Goal: Task Accomplishment & Management: Manage account settings

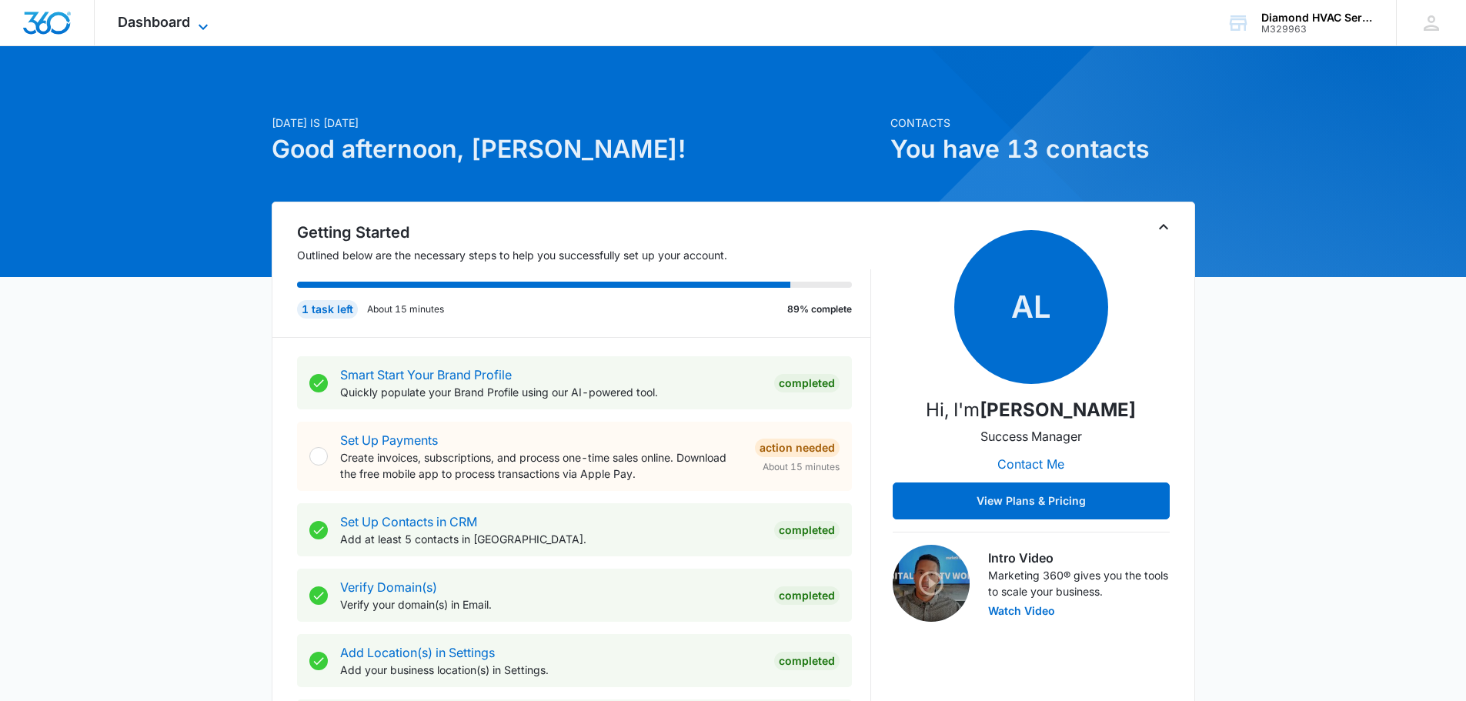
click at [170, 25] on span "Dashboard" at bounding box center [154, 22] width 72 height 16
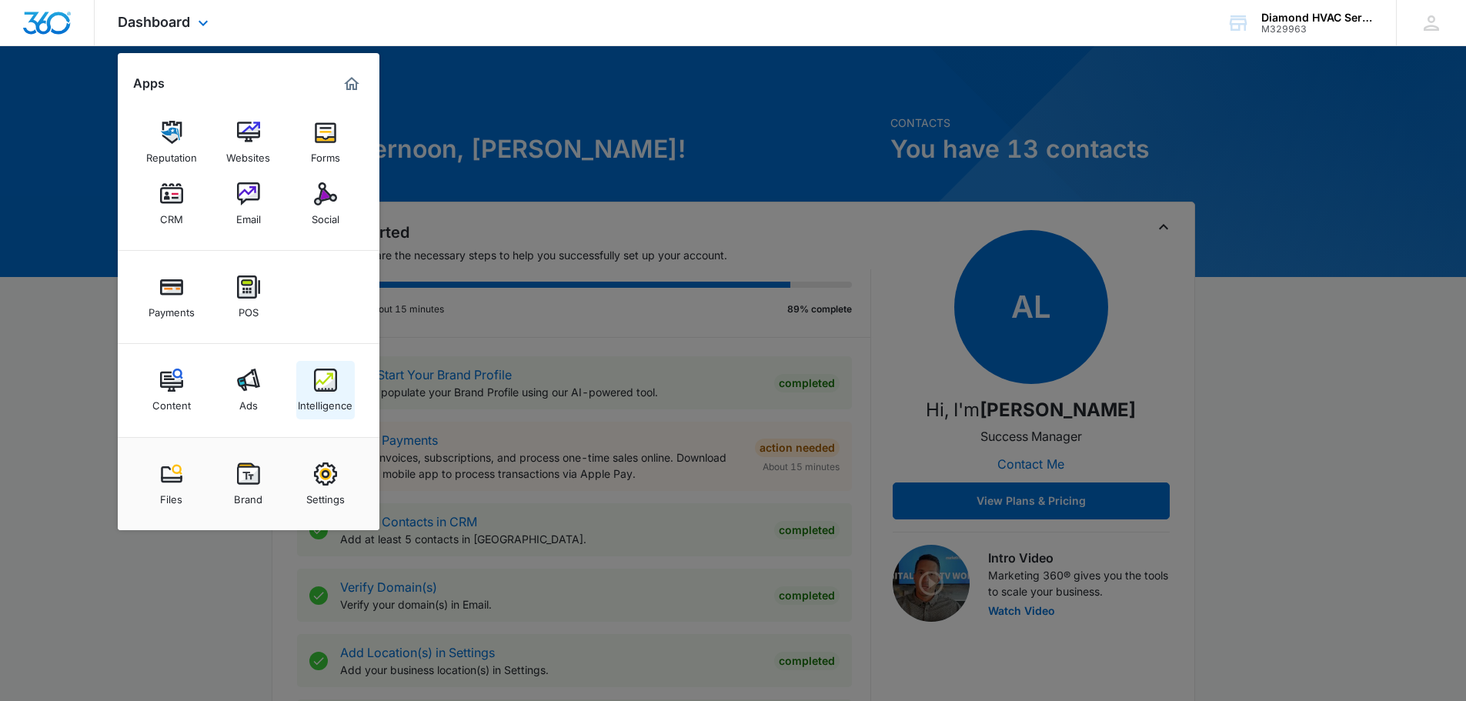
click at [330, 382] on img at bounding box center [325, 380] width 23 height 23
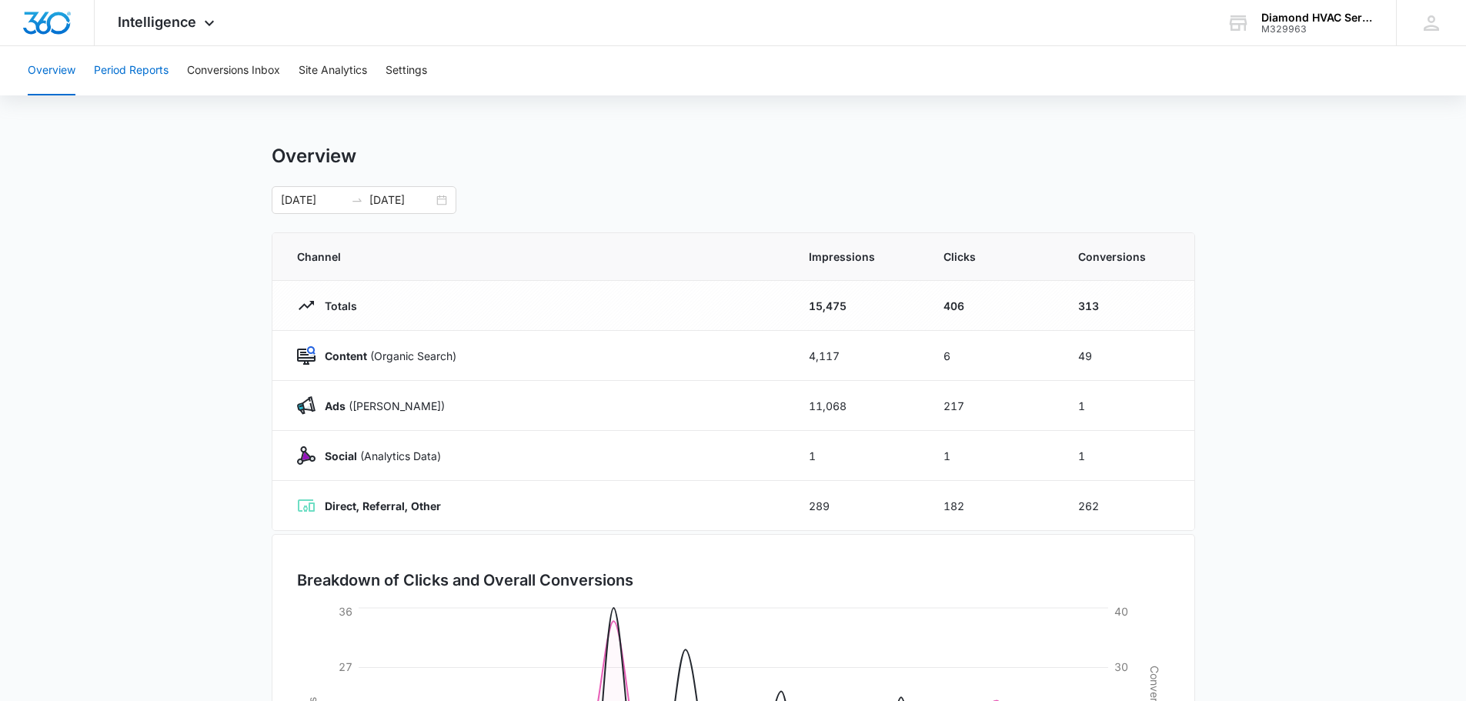
click at [151, 78] on button "Period Reports" at bounding box center [131, 70] width 75 height 49
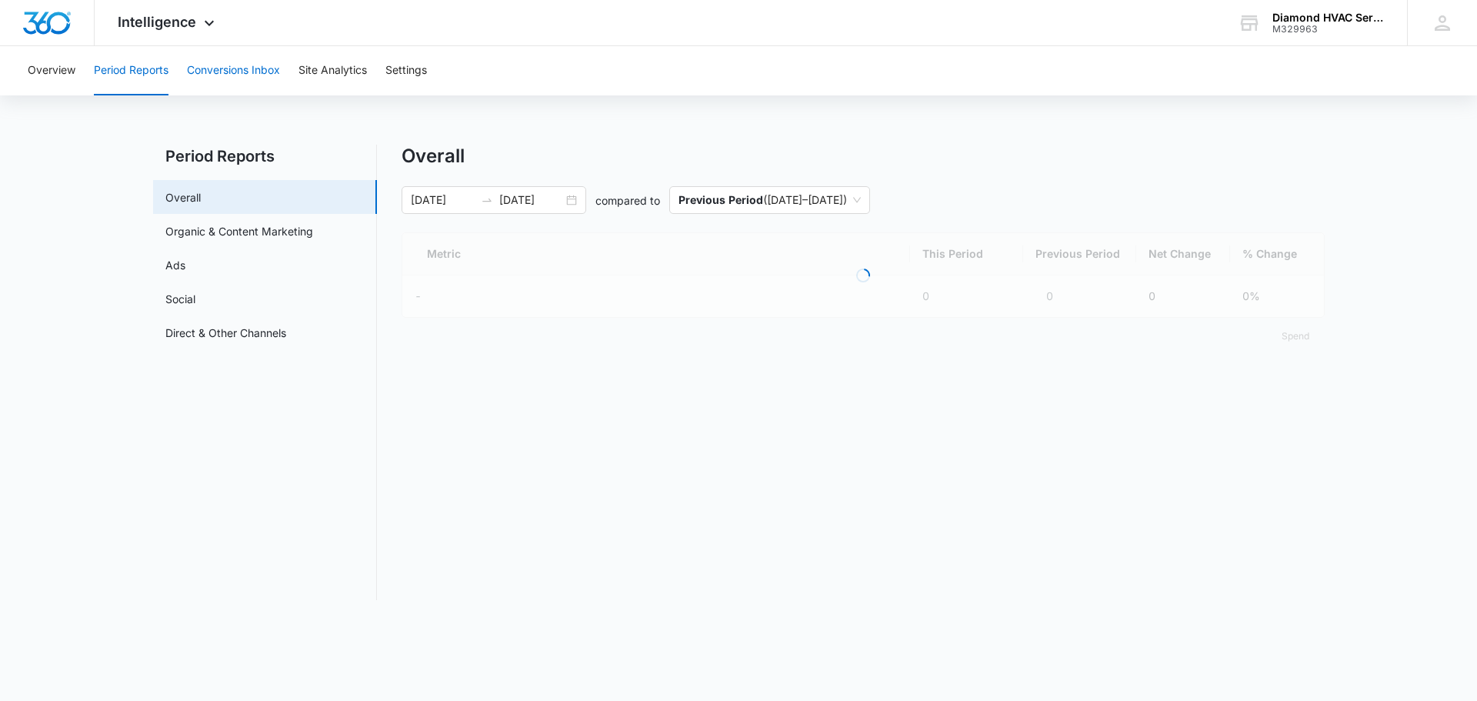
click at [238, 73] on button "Conversions Inbox" at bounding box center [233, 70] width 93 height 49
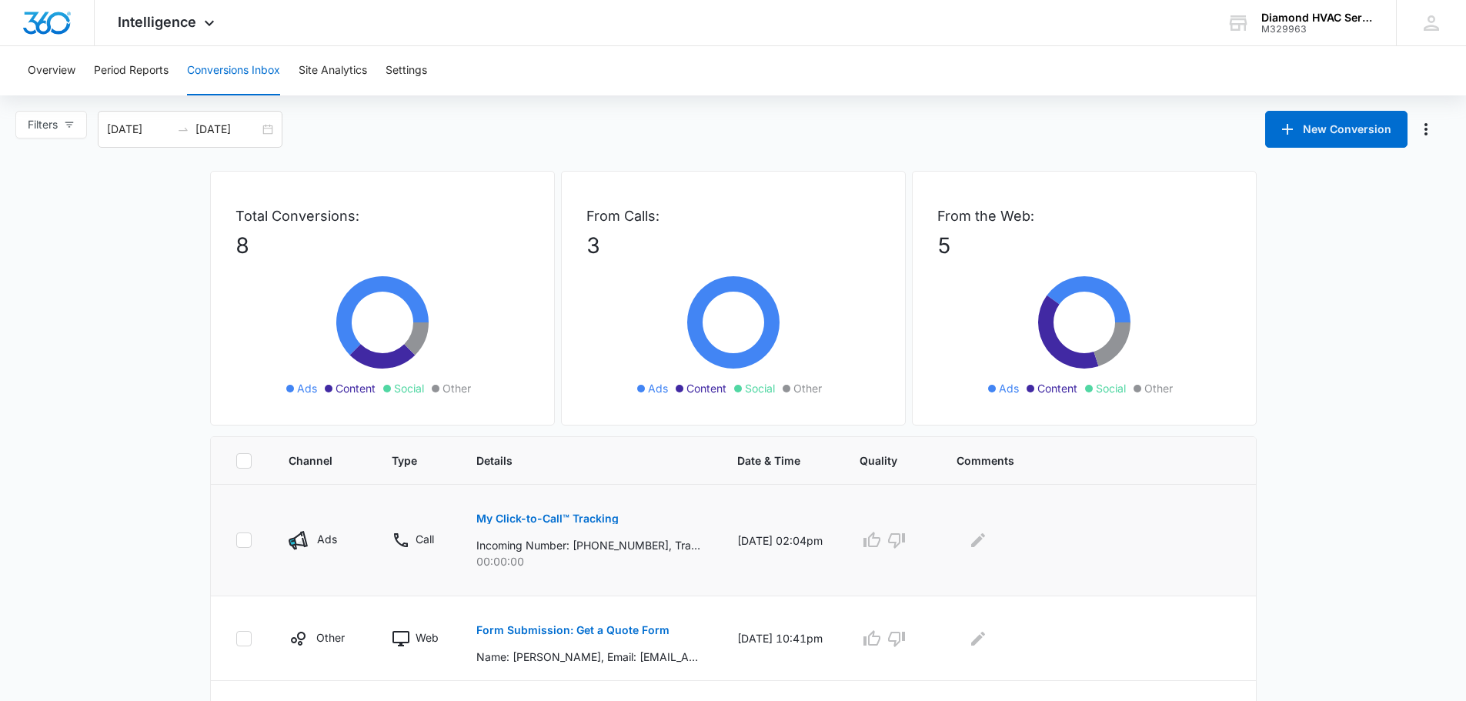
click at [617, 522] on div "My Click-to-Call™ Tracking Incoming Number: [PHONE_NUMBER], Tracking Number: [P…" at bounding box center [588, 534] width 224 height 69
click at [598, 518] on p "My Click-to-Call™ Tracking" at bounding box center [547, 518] width 142 height 11
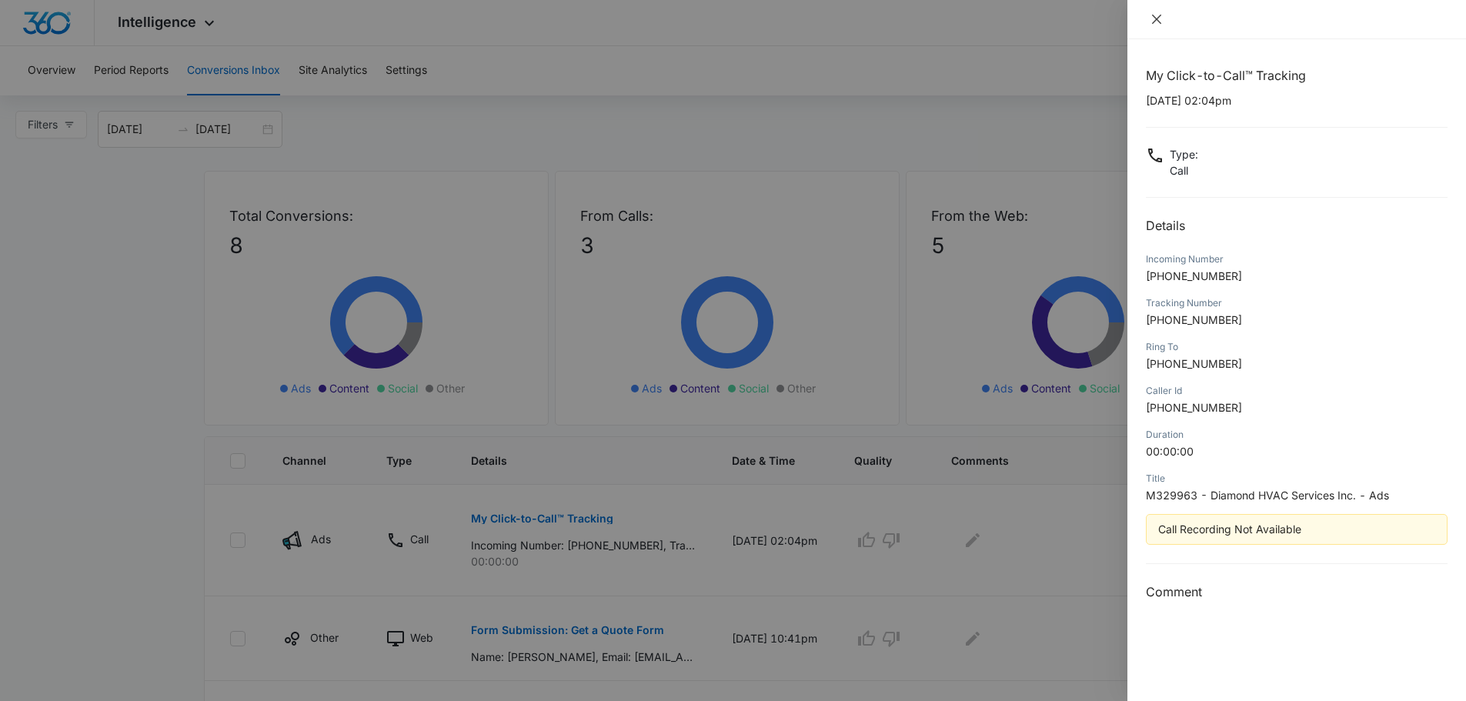
click at [1156, 19] on icon "close" at bounding box center [1156, 19] width 9 height 9
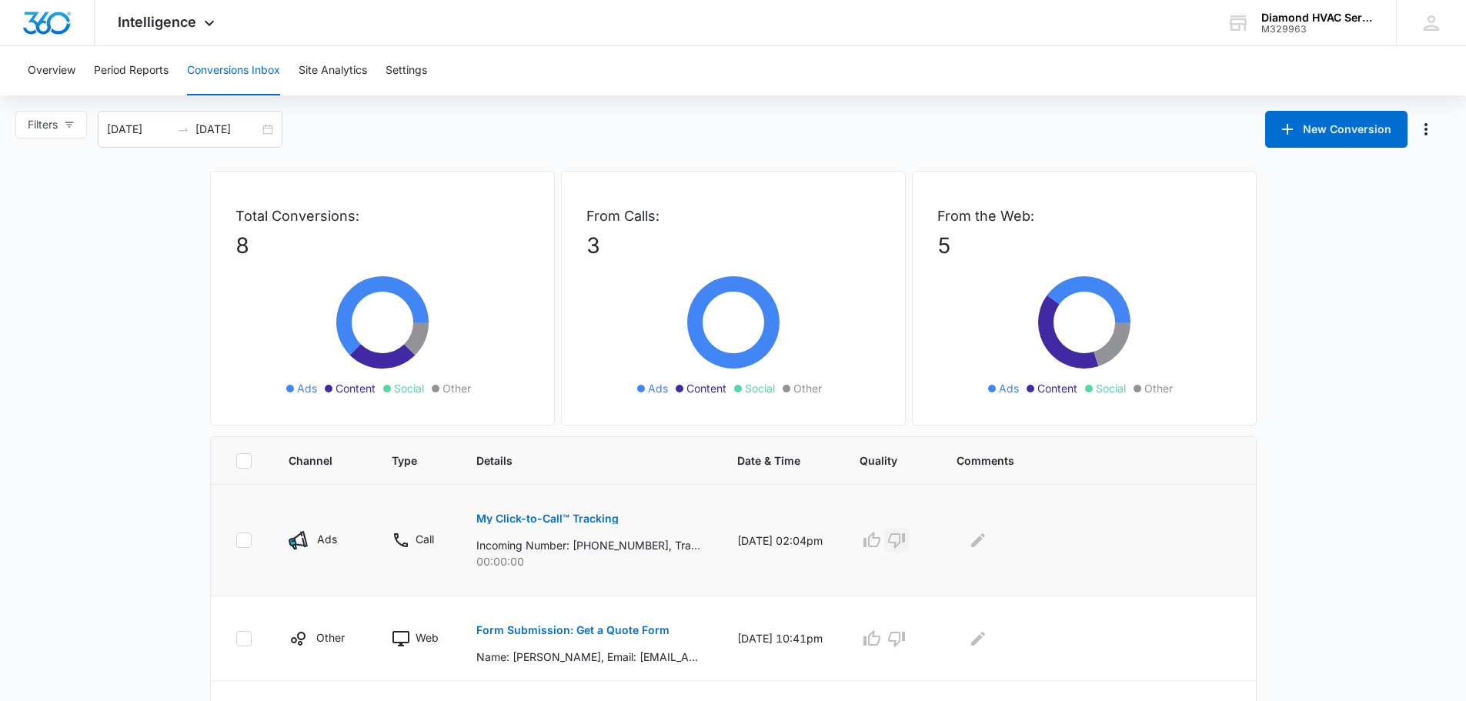
click at [900, 536] on icon "button" at bounding box center [896, 540] width 18 height 18
click at [877, 535] on icon "button" at bounding box center [871, 540] width 18 height 18
click at [975, 539] on button "Edit Comments" at bounding box center [978, 540] width 25 height 25
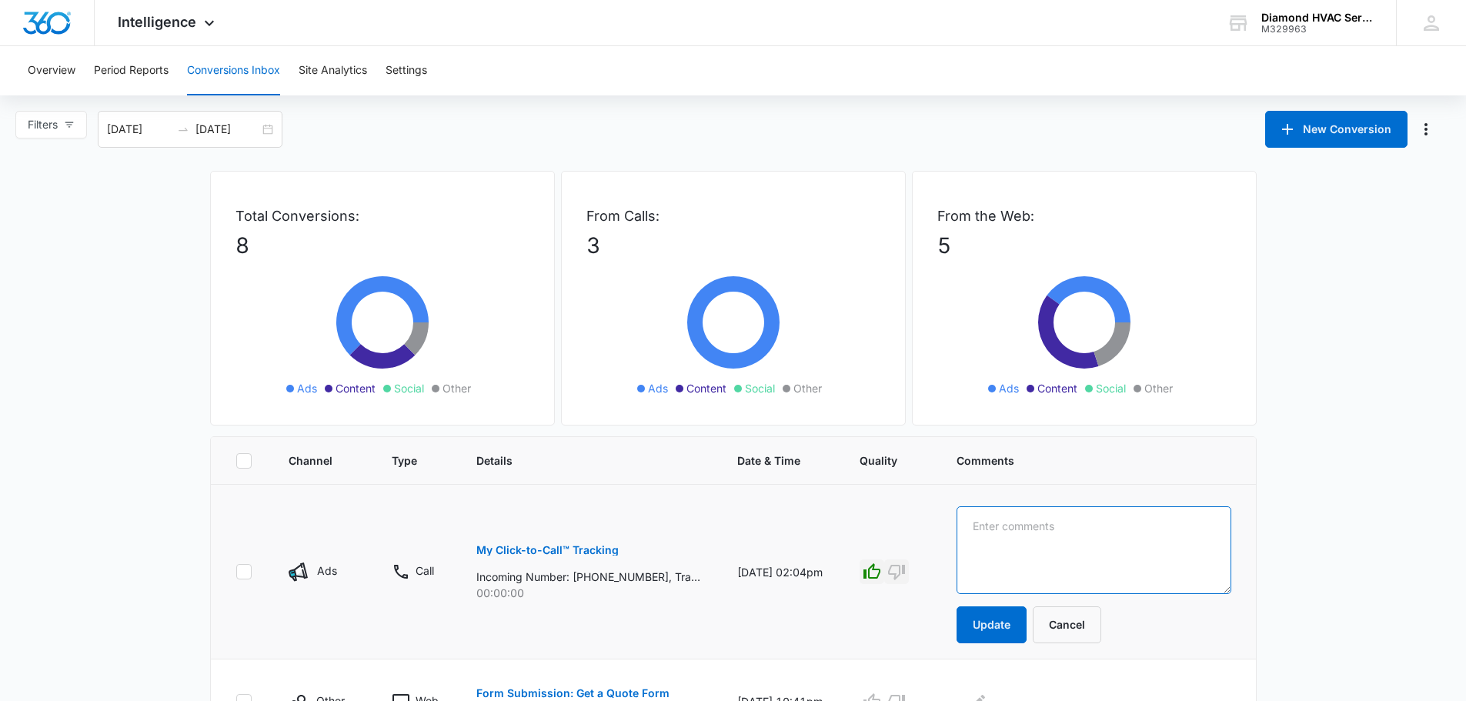
click at [988, 543] on textarea at bounding box center [1093, 550] width 274 height 88
type textarea "CALL WAS VALID BUT OUT OF OUR ZONE"
click at [993, 625] on button "Update" at bounding box center [991, 624] width 70 height 37
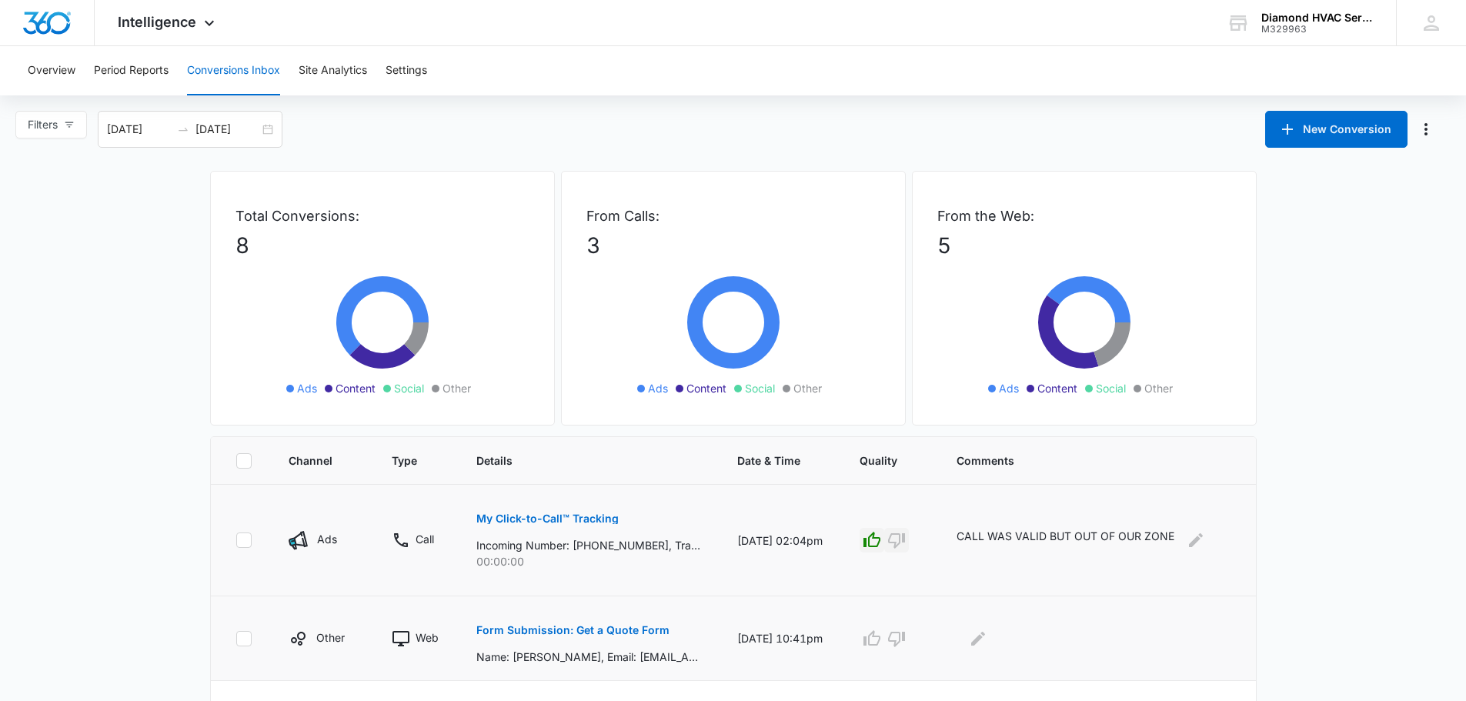
click at [997, 626] on div at bounding box center [1093, 638] width 274 height 25
